Goal: Ask a question

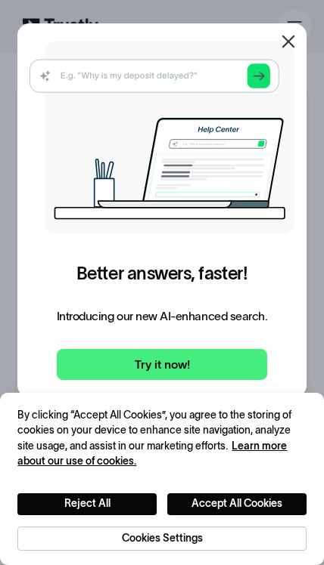
click at [288, 38] on icon at bounding box center [288, 42] width 18 height 18
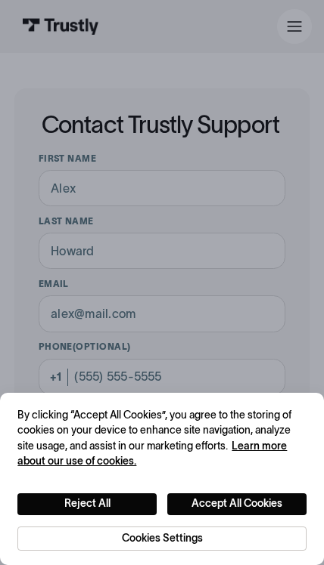
click at [283, 45] on div "Business Personal Business Personal Help Log in Business Personal Help Log in" at bounding box center [162, 26] width 297 height 53
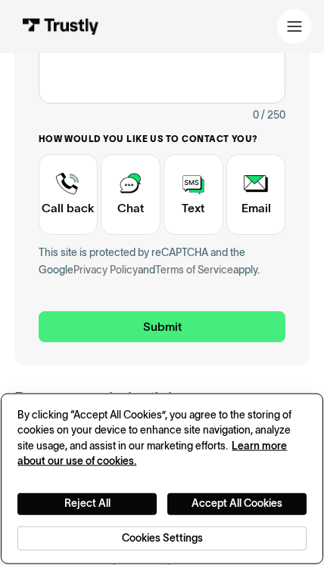
click at [88, 516] on button "Reject All" at bounding box center [86, 505] width 139 height 22
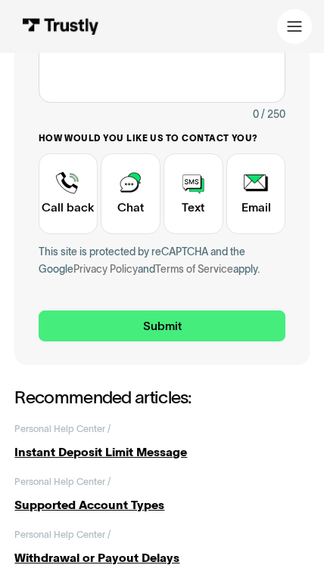
click at [132, 187] on div "Contact Trustly Support" at bounding box center [131, 193] width 60 height 81
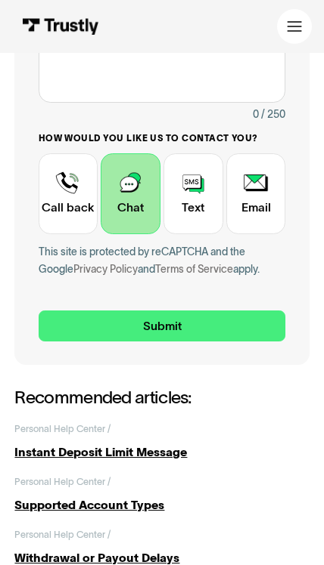
click at [129, 203] on div "Contact Trustly Support" at bounding box center [131, 193] width 60 height 81
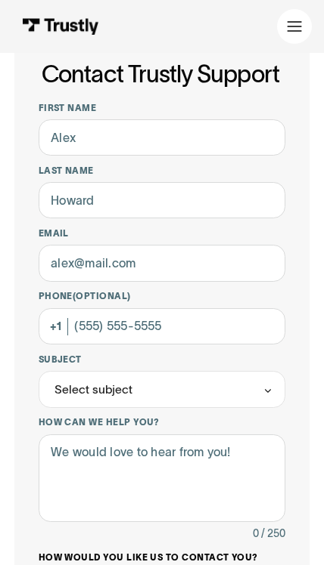
scroll to position [50, 0]
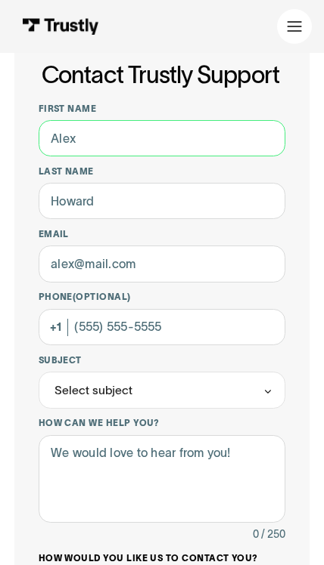
click at [104, 129] on input "First name" at bounding box center [162, 138] width 247 height 36
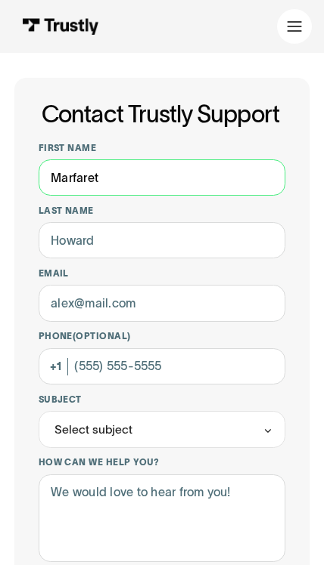
type input "Marfaret"
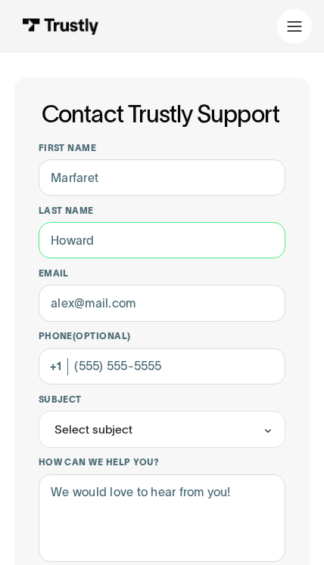
click at [80, 230] on input "Last name" at bounding box center [162, 240] width 247 height 36
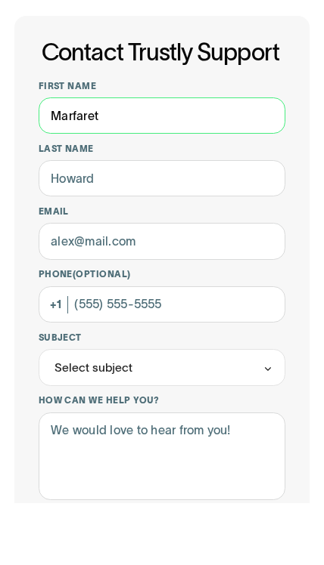
click at [63, 159] on input "Marfaret" at bounding box center [162, 177] width 247 height 36
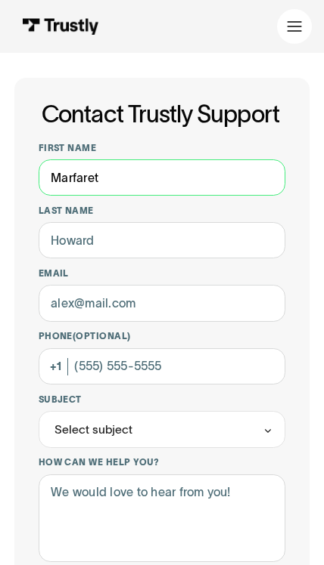
click at [85, 178] on input "Marfaret" at bounding box center [162, 177] width 247 height 36
type input "M"
type input "[PERSON_NAME]"
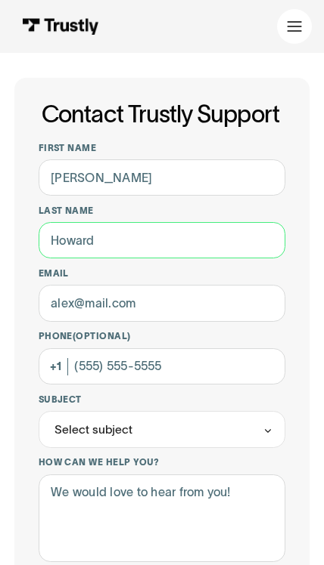
click at [64, 243] on input "Last name" at bounding box center [162, 240] width 247 height 36
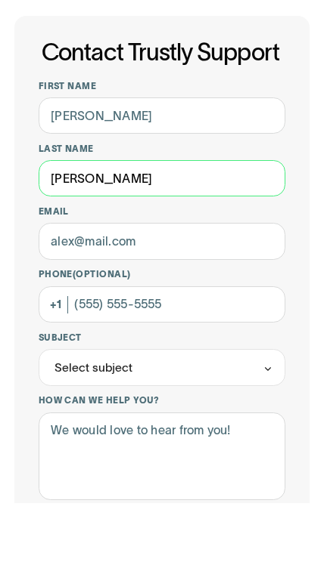
type input "[PERSON_NAME]"
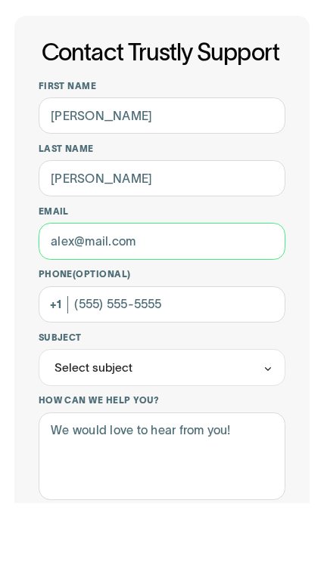
click at [67, 285] on input "Email" at bounding box center [162, 303] width 247 height 36
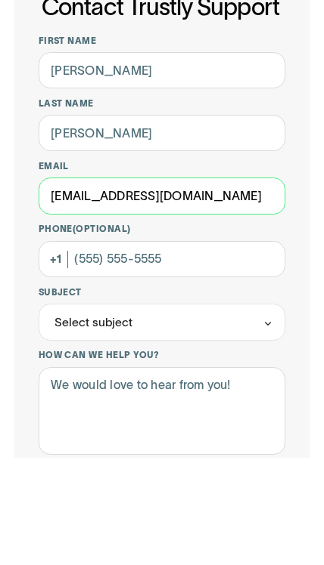
type input "[EMAIL_ADDRESS][DOMAIN_NAME]"
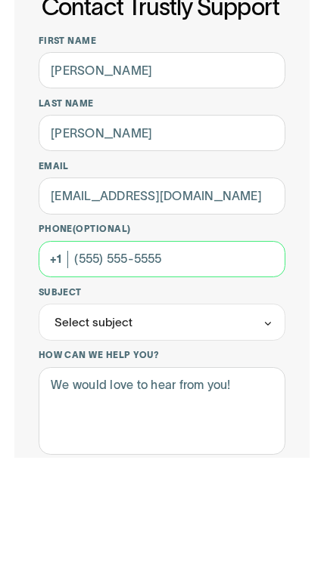
click at [94, 348] on input "Phone (Optional)" at bounding box center [162, 366] width 247 height 36
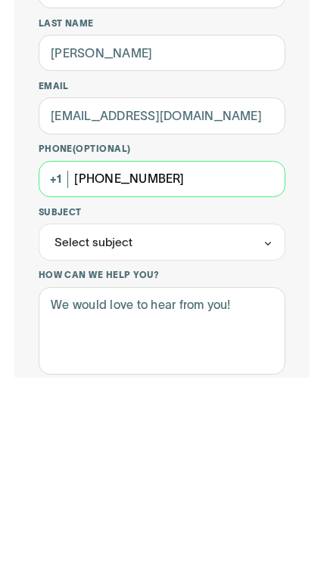
type input "[PHONE_NUMBER]"
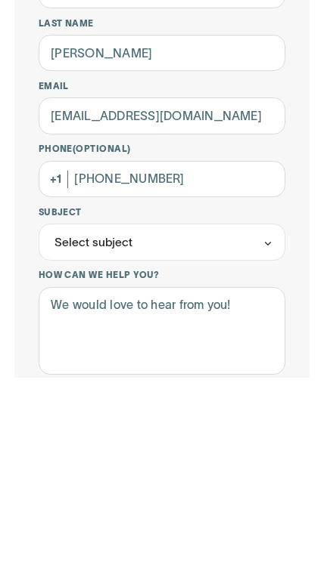
click at [76, 421] on div "Select subject" at bounding box center [93, 429] width 78 height 17
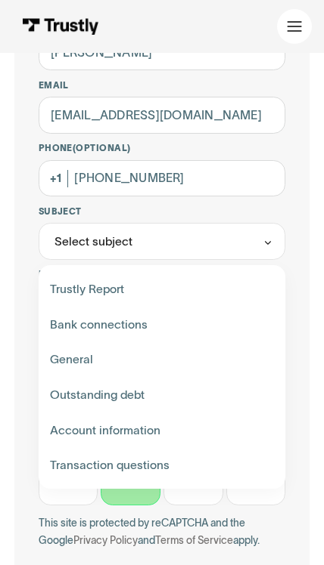
click at [70, 317] on div "Contact Trustly Support" at bounding box center [161, 325] width 235 height 36
type input "**********"
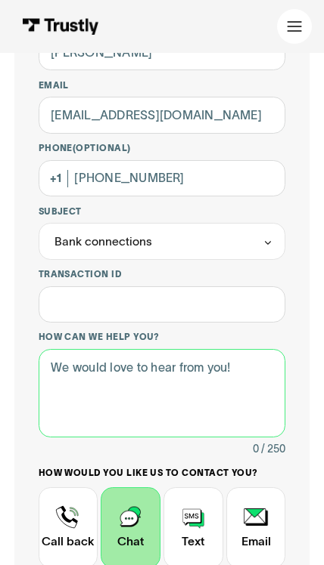
click at [53, 365] on textarea "How can we help you?" at bounding box center [162, 393] width 247 height 88
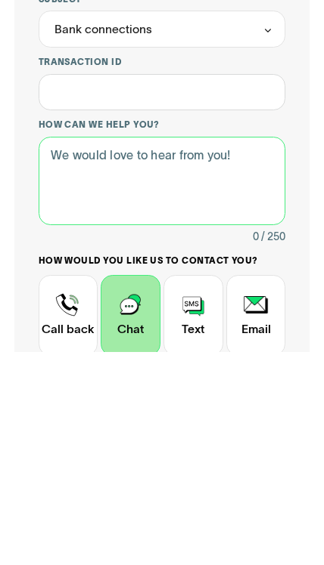
type textarea "C"
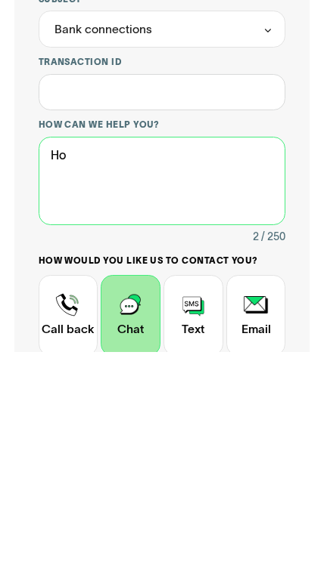
type textarea "H"
click at [121, 350] on textarea "Hi, My credentuaks" at bounding box center [162, 394] width 247 height 88
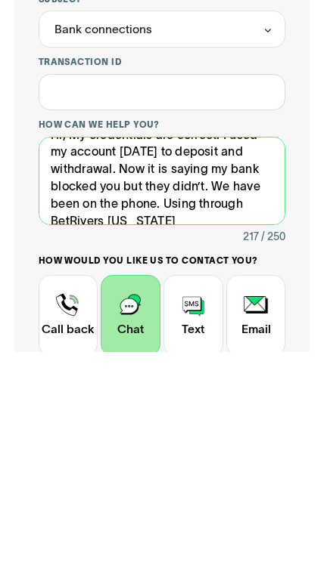
scroll to position [37, 0]
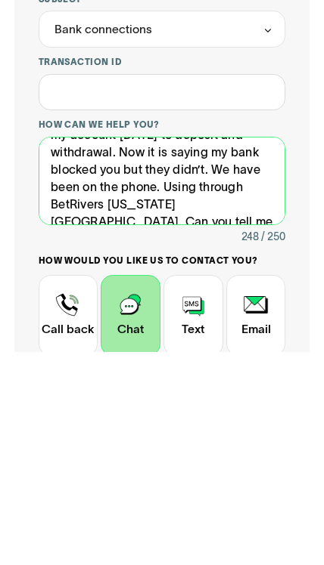
type textarea "Hi, My credentials are correct. I used my account [DATE] to deposit and withdra…"
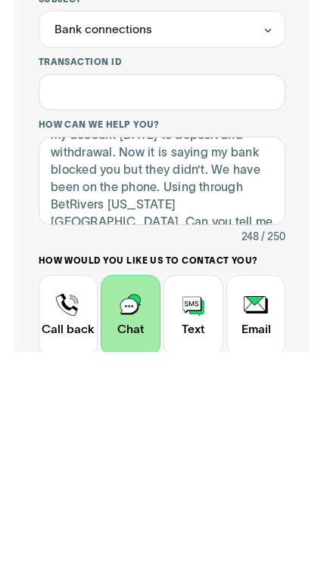
scroll to position [411, 0]
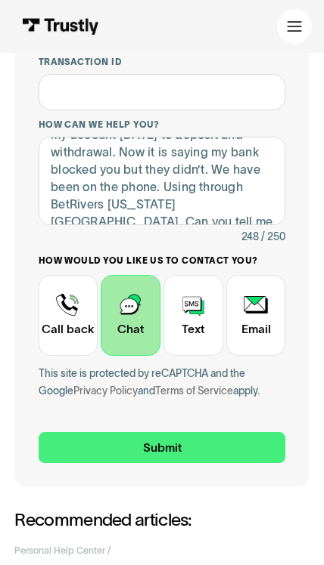
click at [116, 437] on input "Submit" at bounding box center [162, 447] width 247 height 31
type input "[PHONE_NUMBER]"
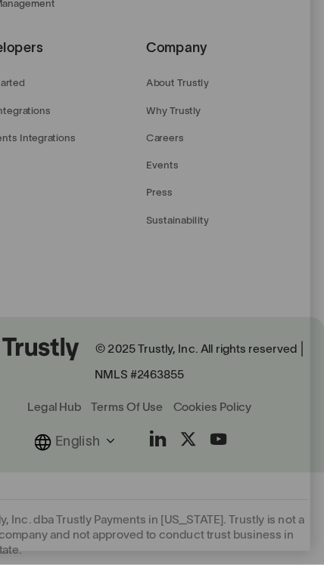
scroll to position [685, 0]
